Goal: Task Accomplishment & Management: Use online tool/utility

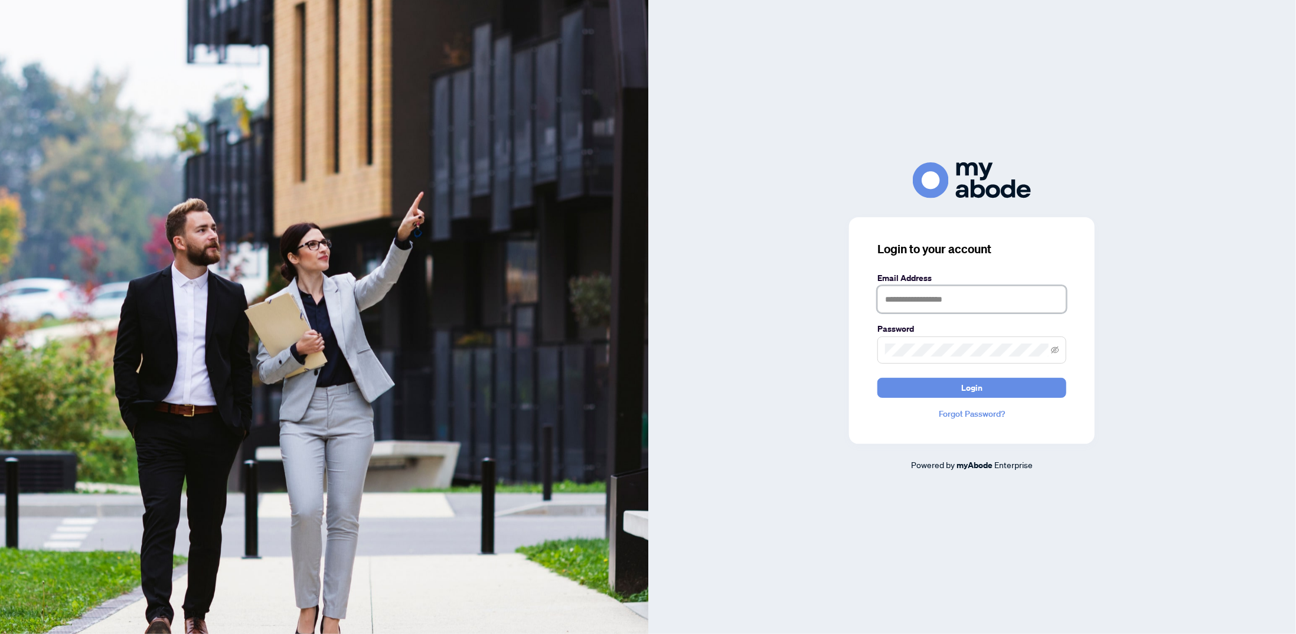
click at [995, 293] on input "text" at bounding box center [971, 299] width 189 height 27
type input "**********"
click at [877, 378] on button "Login" at bounding box center [971, 388] width 189 height 20
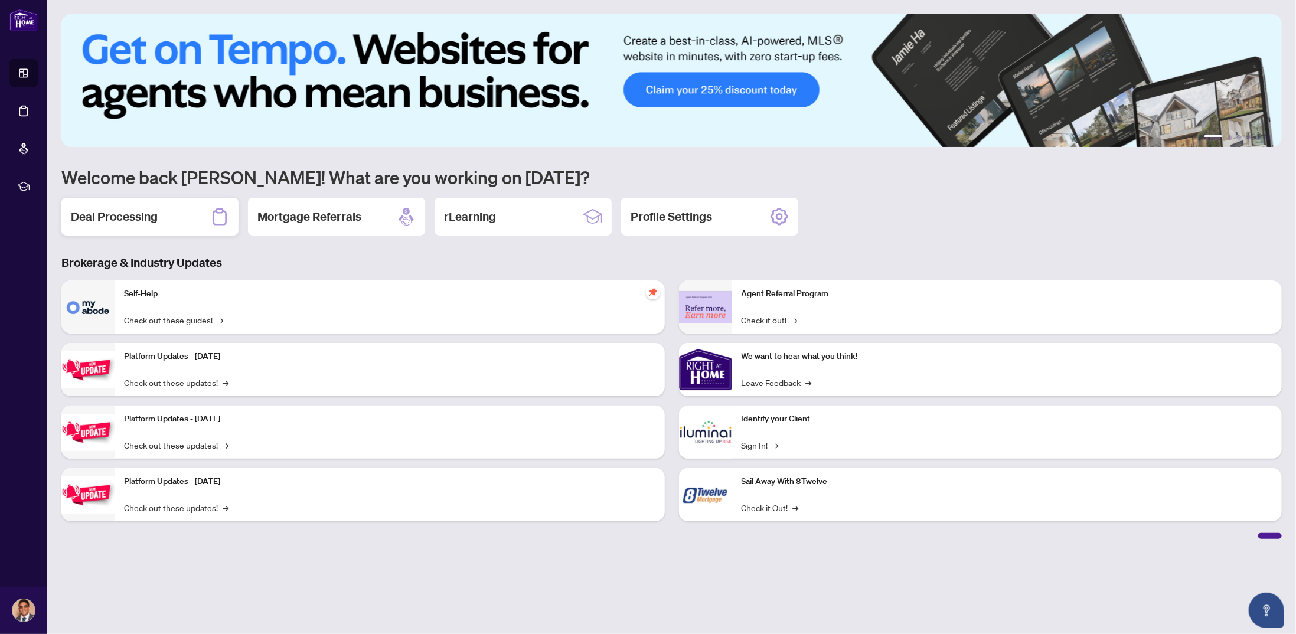
click at [111, 213] on h2 "Deal Processing" at bounding box center [114, 216] width 87 height 17
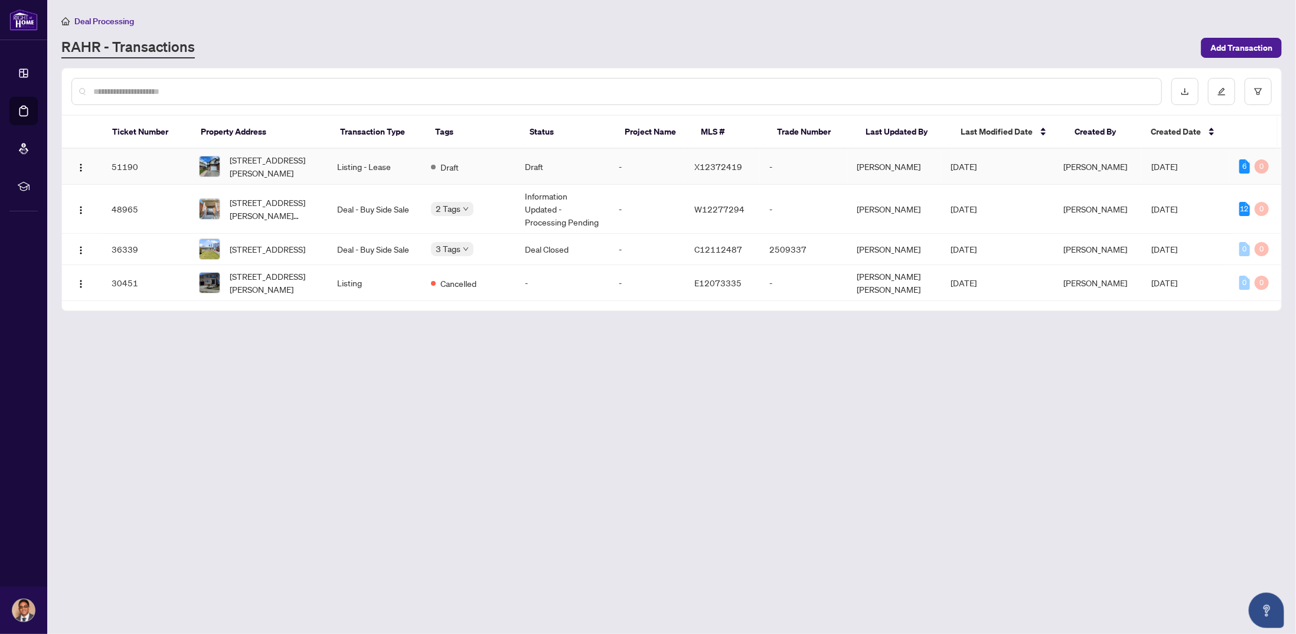
click at [293, 165] on span "[STREET_ADDRESS][PERSON_NAME]" at bounding box center [274, 166] width 88 height 26
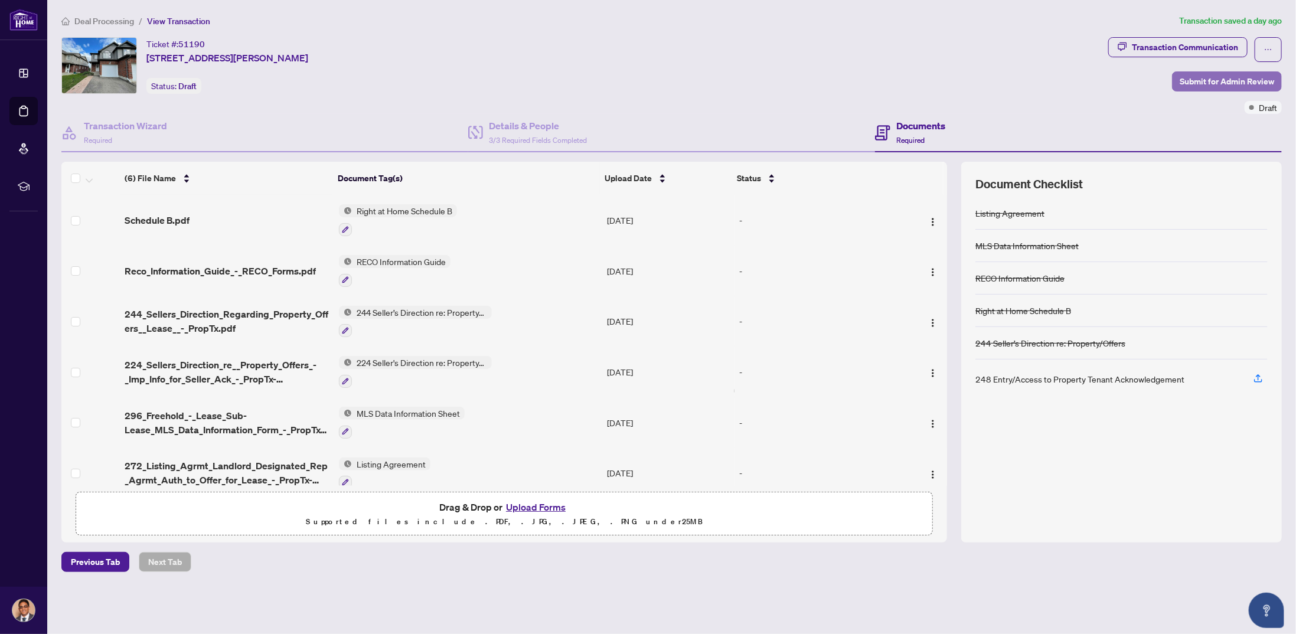
click at [1209, 75] on span "Submit for Admin Review" at bounding box center [1226, 81] width 94 height 19
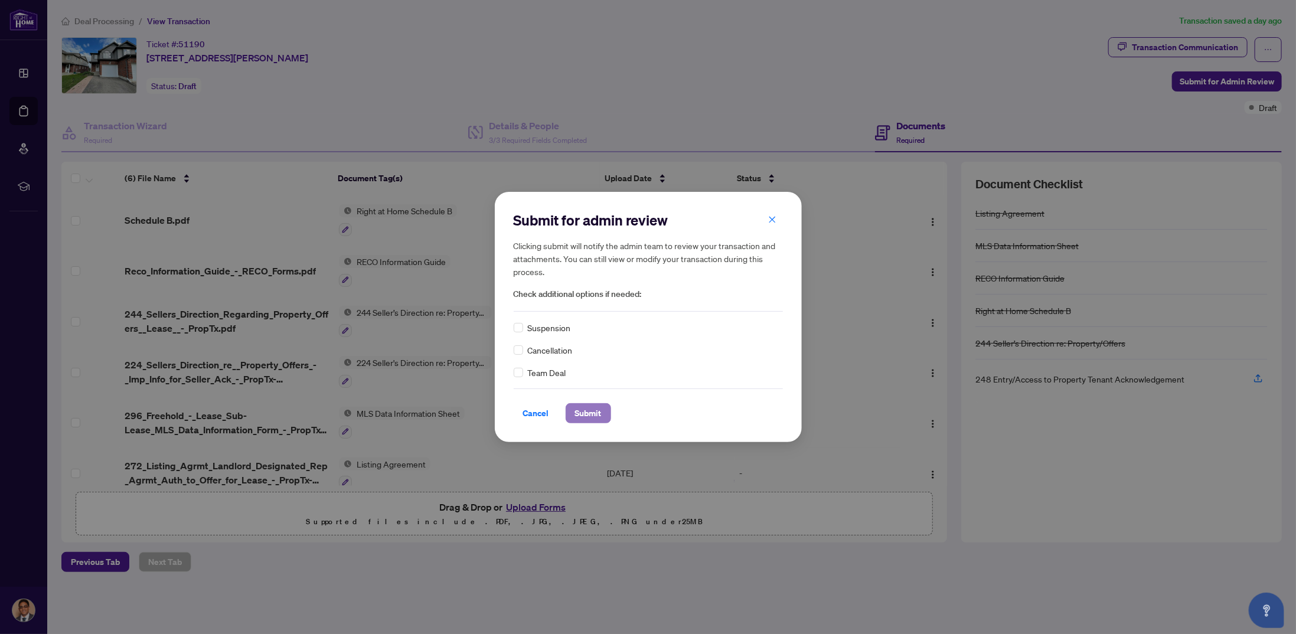
click at [588, 409] on span "Submit" at bounding box center [588, 413] width 27 height 19
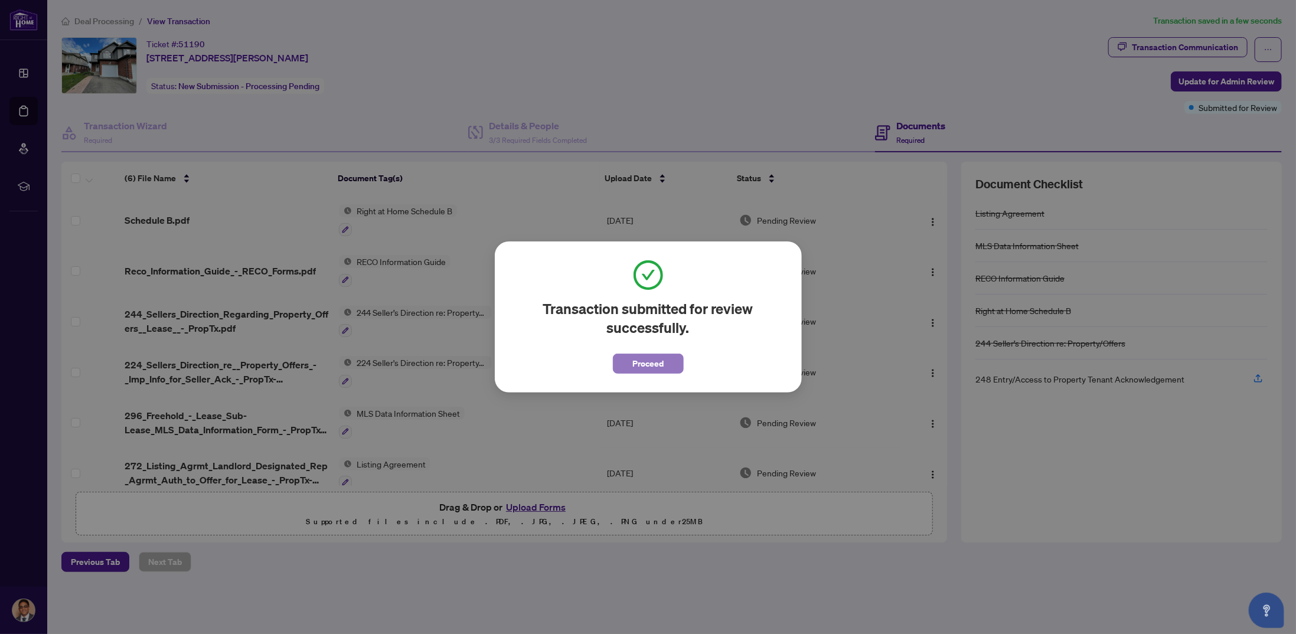
click at [667, 361] on button "Proceed" at bounding box center [648, 364] width 71 height 20
